Goal: Transaction & Acquisition: Subscribe to service/newsletter

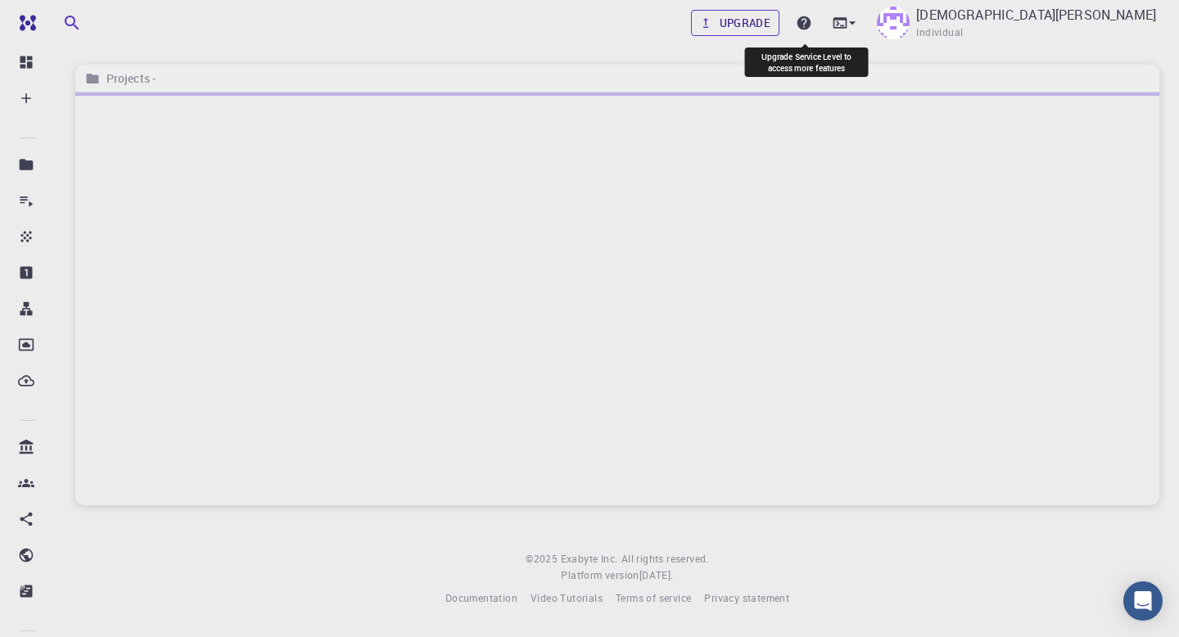
click at [780, 16] on link "Upgrade" at bounding box center [735, 23] width 89 height 26
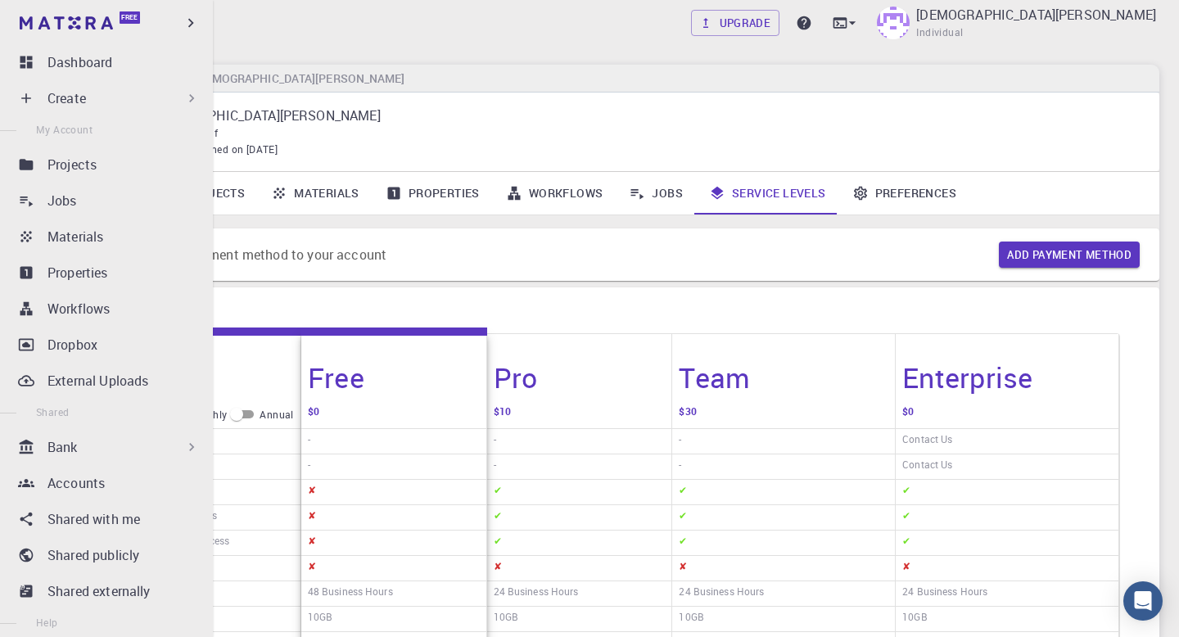
click at [13, 13] on div "Free" at bounding box center [106, 23] width 213 height 46
